Goal: Information Seeking & Learning: Find specific fact

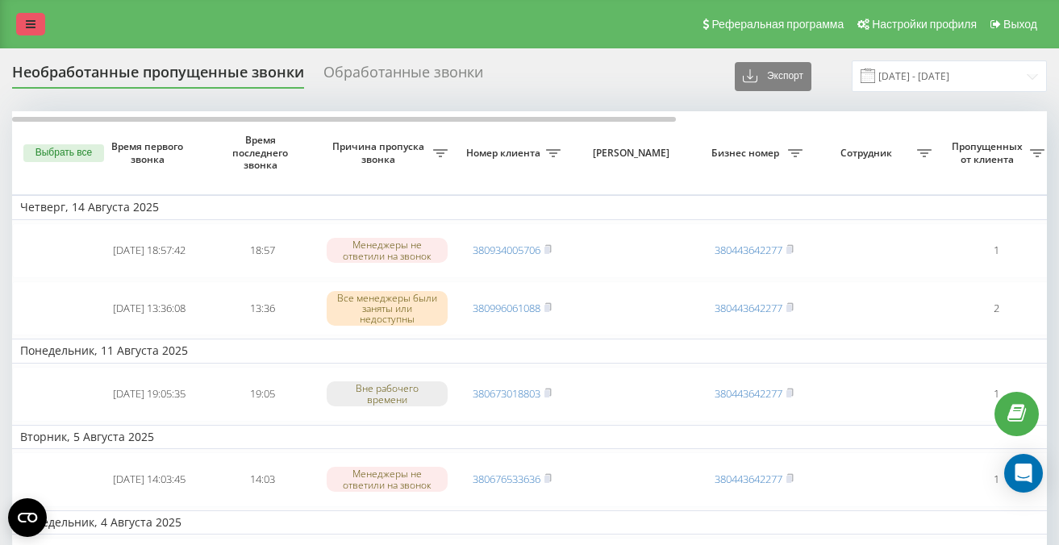
click at [31, 22] on icon at bounding box center [31, 24] width 10 height 11
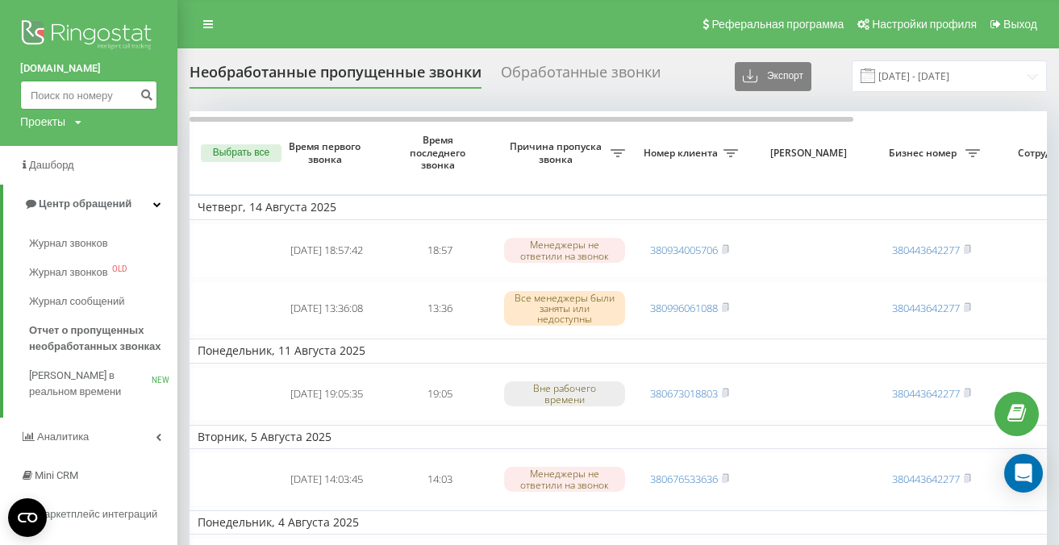
click at [65, 94] on input at bounding box center [88, 95] width 137 height 29
paste input "380508293305"
type input "380508293305"
click at [143, 98] on icon "submit" at bounding box center [147, 93] width 14 height 10
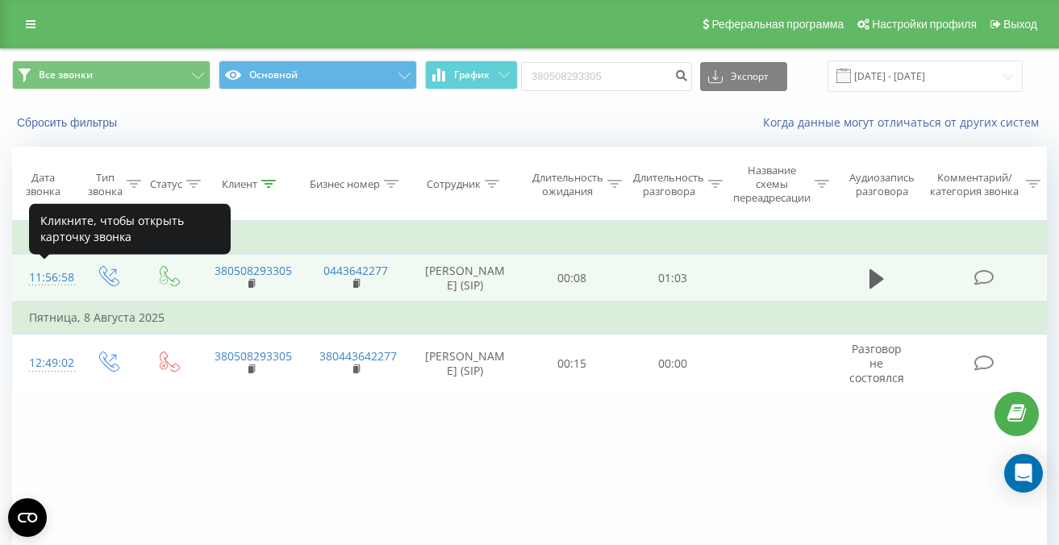
click at [61, 281] on div "11:56:58" at bounding box center [45, 277] width 32 height 31
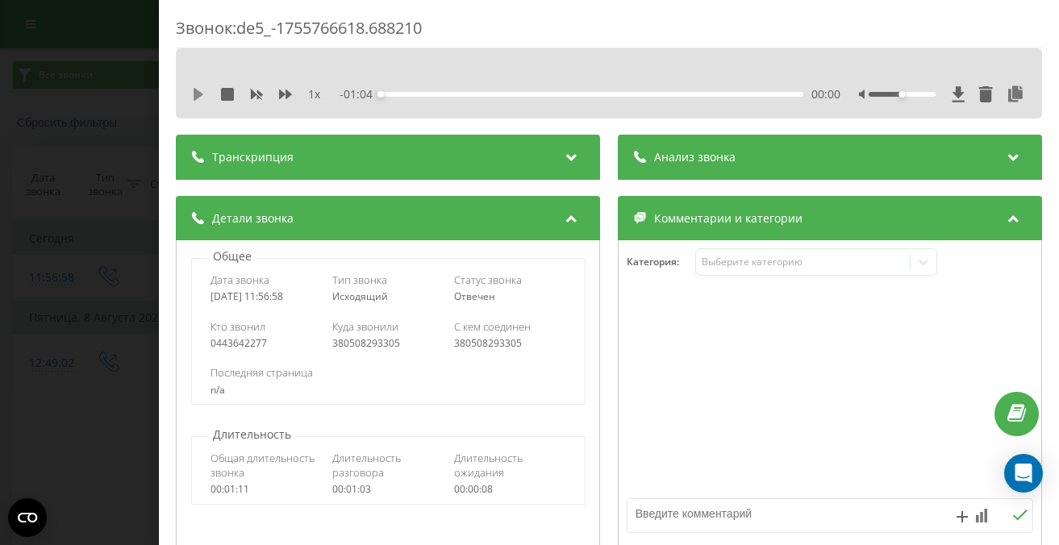
click at [195, 98] on icon at bounding box center [199, 94] width 10 height 13
click at [411, 93] on div "00:04" at bounding box center [592, 94] width 422 height 5
click at [960, 98] on icon at bounding box center [959, 94] width 14 height 16
click at [112, 336] on div "Звонок : de5_-1755766618.688210 1 x - 00:43 00:20 00:20 Транскрипция Для анализ…" at bounding box center [529, 272] width 1059 height 545
